Goal: Information Seeking & Learning: Learn about a topic

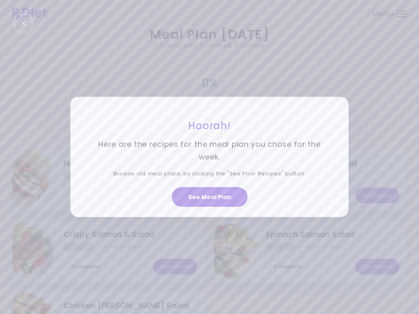
click at [215, 196] on button "See Meal Plan" at bounding box center [210, 197] width 76 height 20
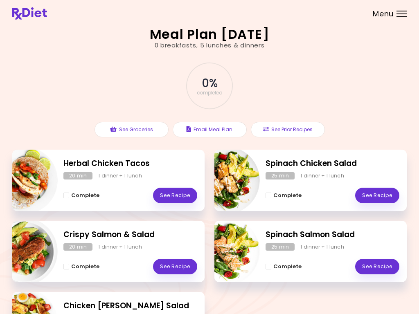
click at [380, 267] on link "See Recipe" at bounding box center [377, 267] width 44 height 16
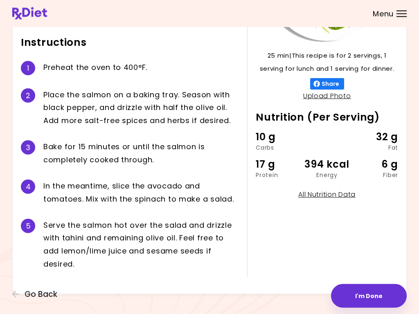
scroll to position [144, 0]
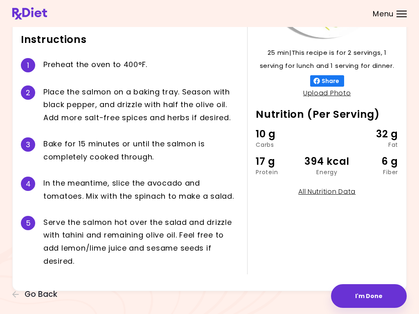
click at [371, 294] on button "I'm Done" at bounding box center [369, 296] width 76 height 24
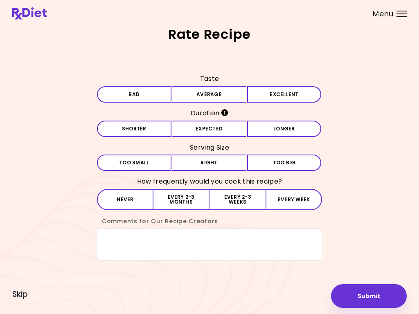
click at [215, 102] on button "Average" at bounding box center [209, 94] width 74 height 16
click at [227, 130] on button "Expected" at bounding box center [209, 129] width 74 height 16
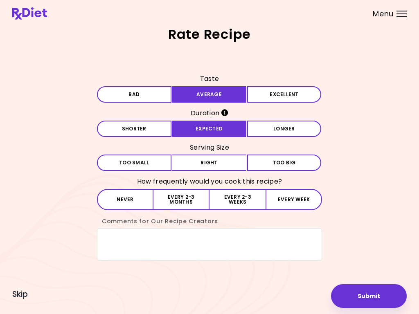
click at [230, 164] on button "Right" at bounding box center [209, 163] width 74 height 16
click at [296, 201] on button "Every week" at bounding box center [294, 199] width 56 height 21
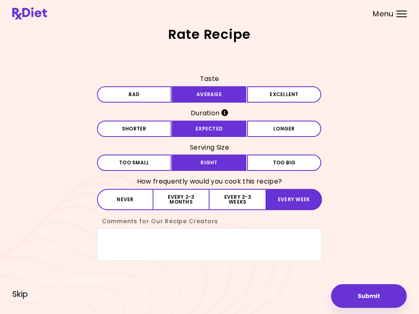
click at [377, 304] on button "Submit" at bounding box center [369, 296] width 76 height 24
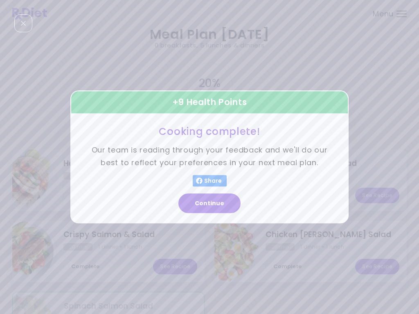
click at [211, 201] on button "Continue" at bounding box center [209, 204] width 62 height 20
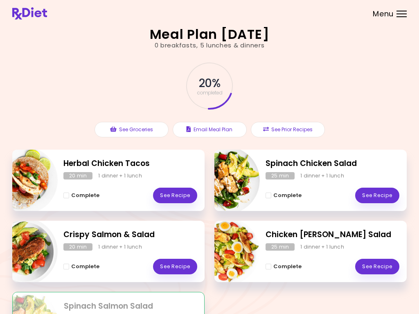
click at [383, 192] on link "See Recipe" at bounding box center [377, 196] width 44 height 16
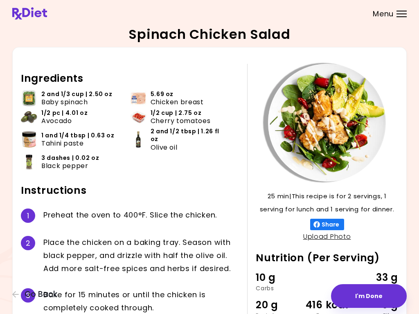
click at [235, 289] on div "B a k e f o r 1 5 m i n u t e s o r u n t i l t h e c h i c k e n i s c o m p l…" at bounding box center [141, 302] width 196 height 26
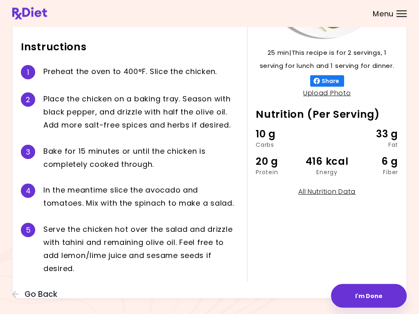
scroll to position [144, 0]
click at [376, 297] on button "I'm Done" at bounding box center [369, 296] width 76 height 24
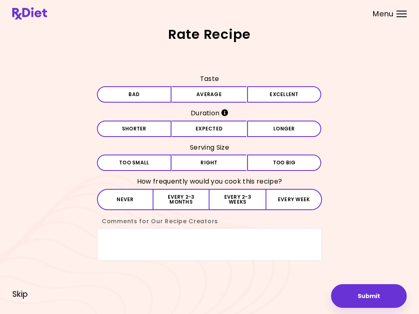
click at [226, 94] on button "Average" at bounding box center [209, 94] width 74 height 16
click at [230, 121] on button "Expected" at bounding box center [209, 129] width 74 height 16
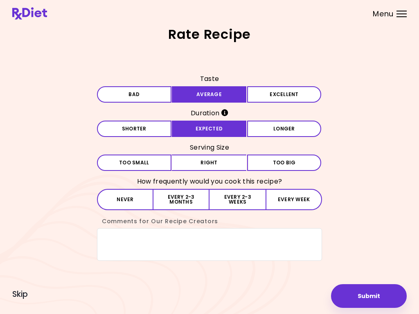
click at [234, 157] on button "Right" at bounding box center [209, 163] width 74 height 16
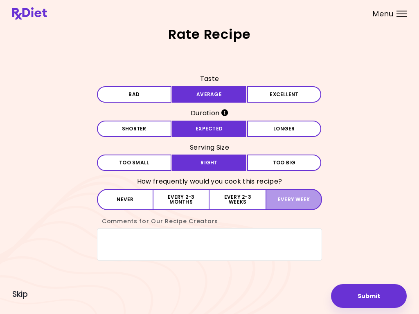
click at [300, 197] on button "Every week" at bounding box center [294, 199] width 56 height 21
click at [366, 302] on button "Submit" at bounding box center [369, 296] width 76 height 24
